Goal: Register for event/course

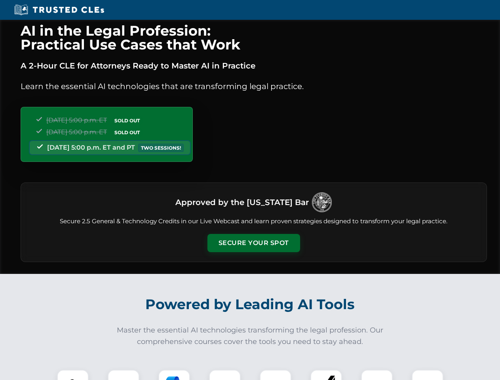
click at [253, 243] on button "Secure Your Spot" at bounding box center [253, 243] width 93 height 18
click at [73, 375] on img at bounding box center [72, 385] width 23 height 23
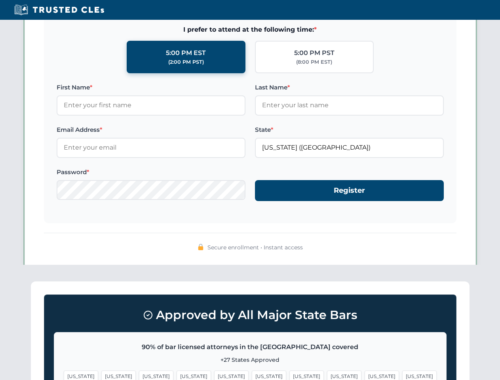
click at [289, 375] on span "[US_STATE]" at bounding box center [306, 375] width 34 height 11
click at [365, 375] on span "[US_STATE]" at bounding box center [382, 375] width 34 height 11
